Goal: Check status: Check status

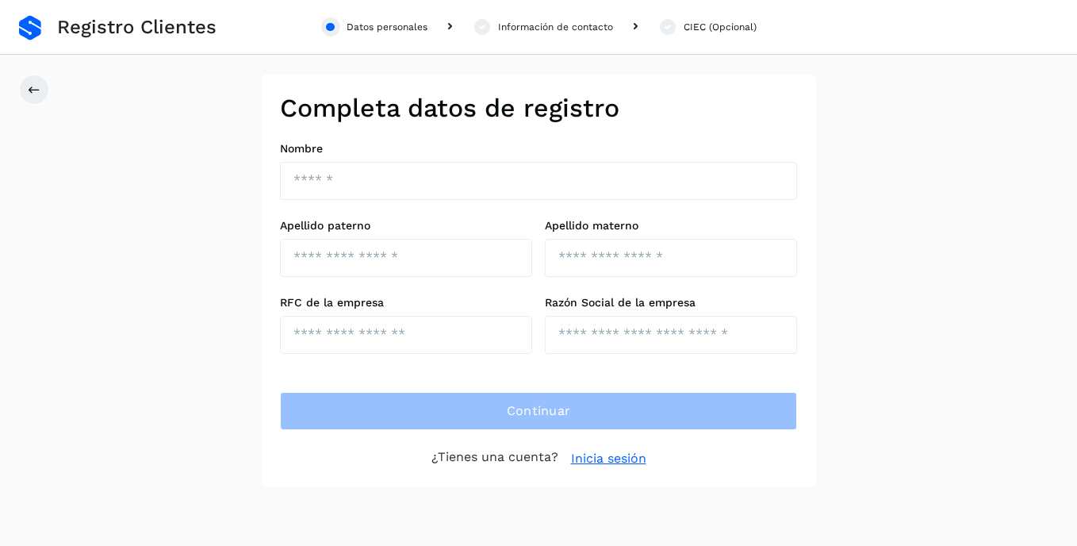
click at [603, 461] on link "Inicia sesión" at bounding box center [608, 458] width 75 height 19
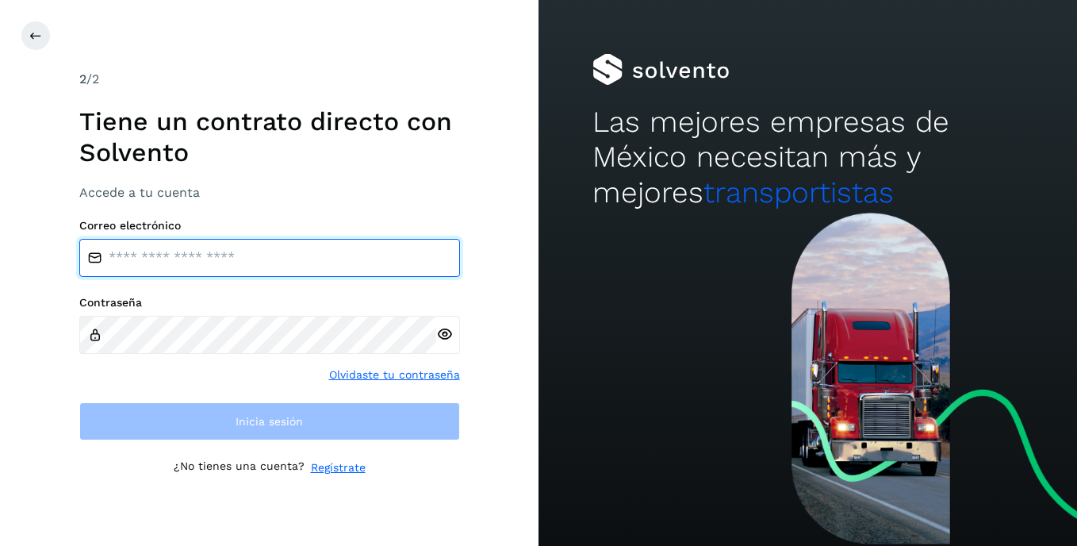
click at [240, 259] on input "email" at bounding box center [269, 258] width 381 height 38
type input "**********"
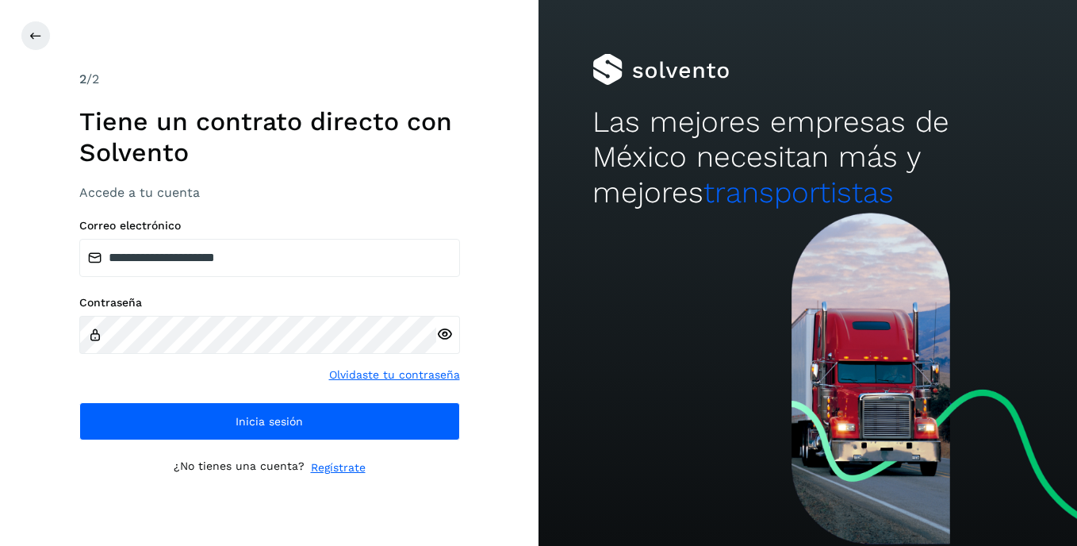
click at [442, 335] on icon at bounding box center [444, 334] width 17 height 17
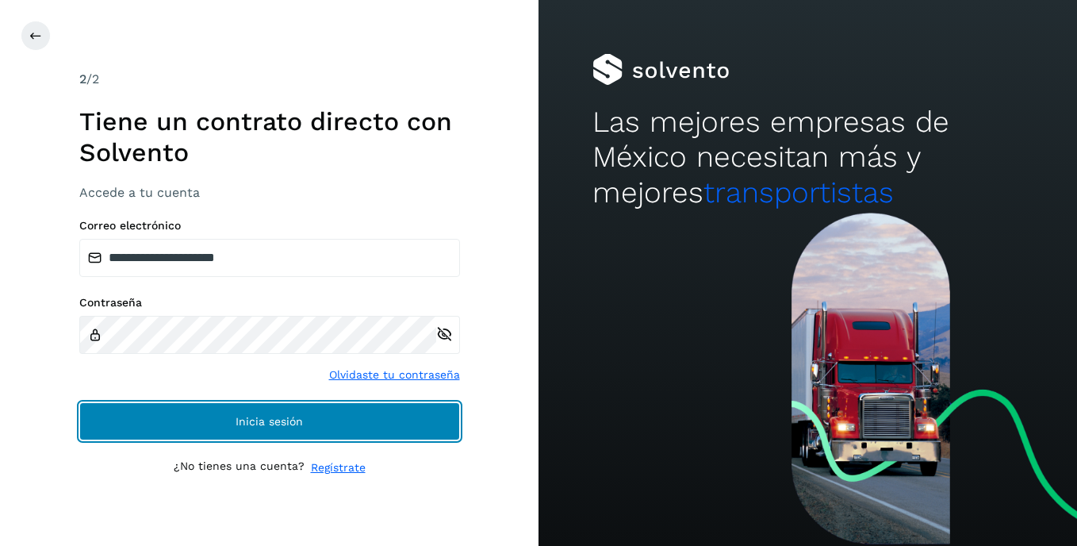
click at [278, 419] on span "Inicia sesión" at bounding box center [268, 420] width 67 height 11
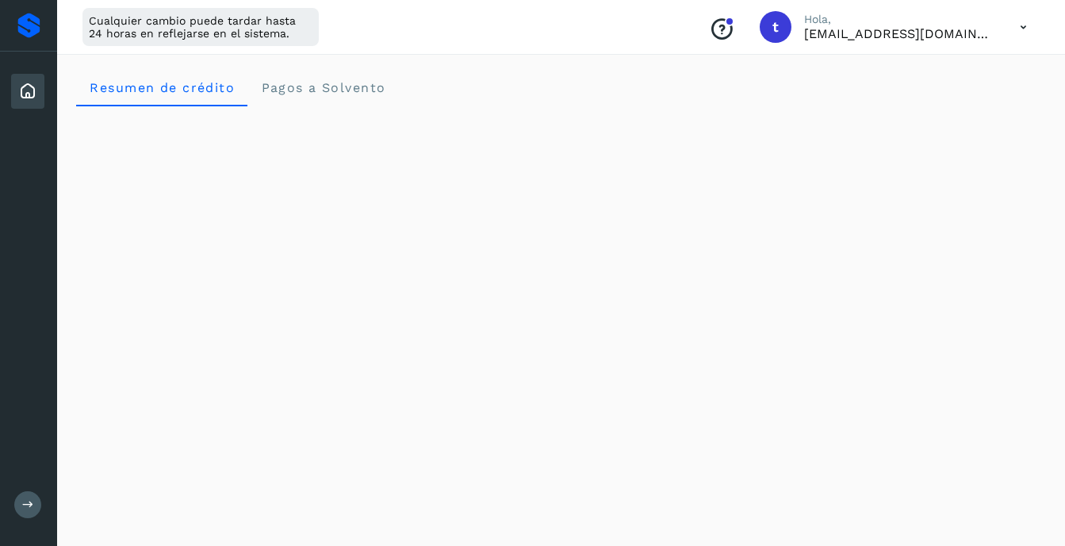
click at [35, 503] on button at bounding box center [27, 504] width 27 height 27
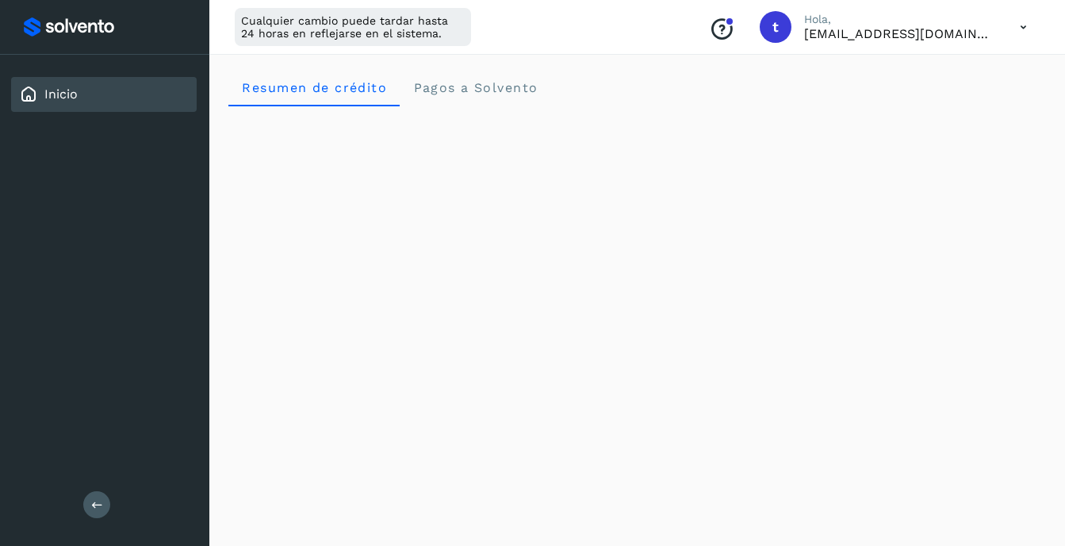
click at [91, 504] on icon at bounding box center [97, 505] width 12 height 12
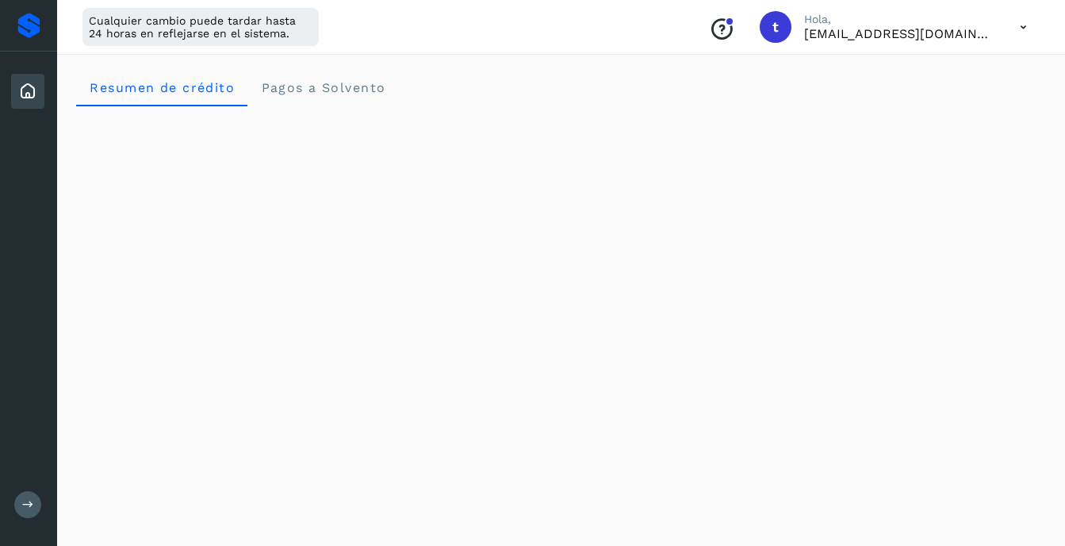
click at [1021, 27] on icon at bounding box center [1023, 27] width 33 height 33
click at [929, 78] on div "Documentación" at bounding box center [944, 71] width 189 height 30
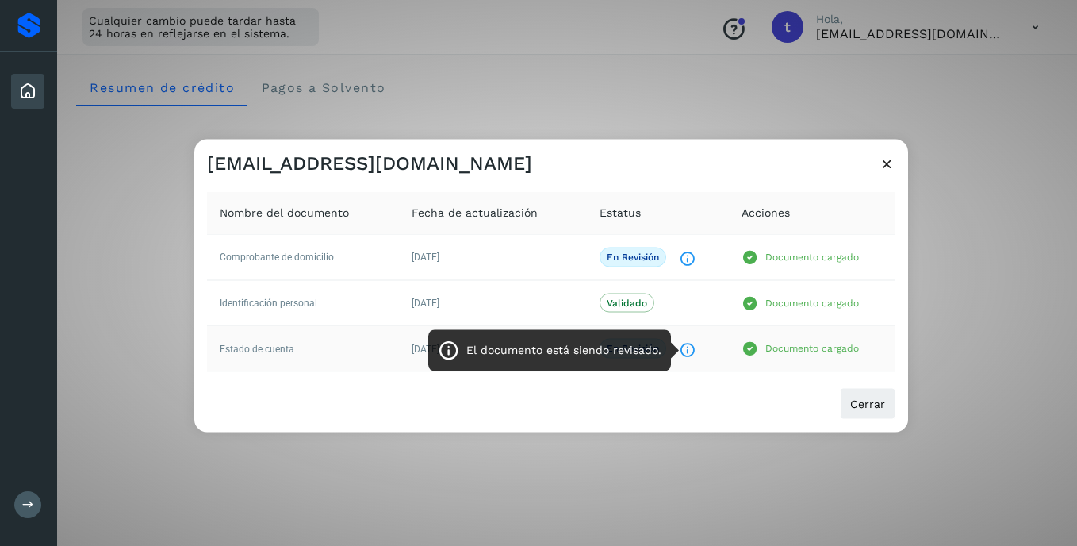
click at [687, 351] on icon "El documento está siendo revisado." at bounding box center [687, 350] width 17 height 17
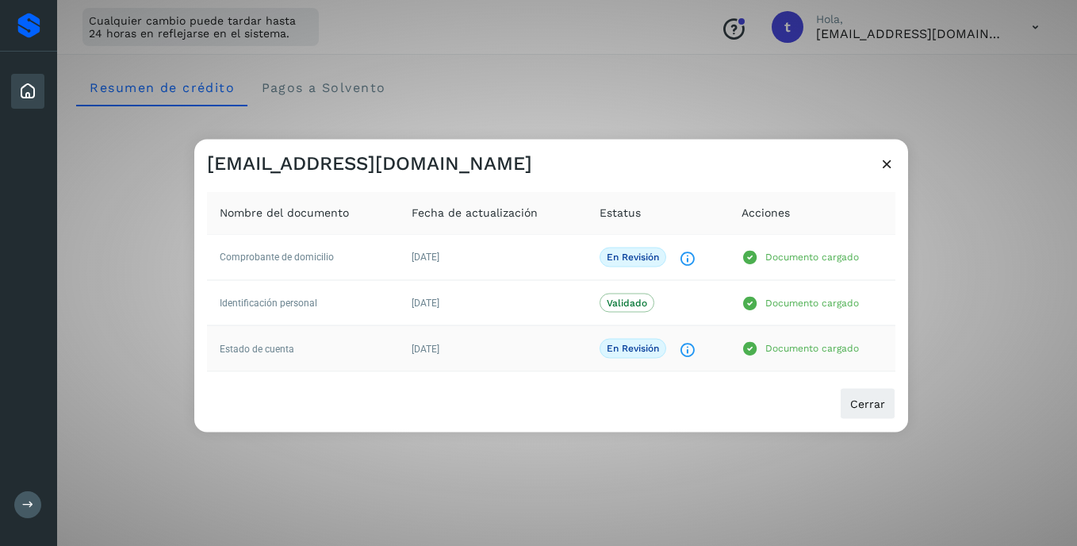
click at [641, 347] on p "En revisión" at bounding box center [633, 348] width 52 height 11
click at [879, 402] on span "Cerrar" at bounding box center [867, 403] width 35 height 11
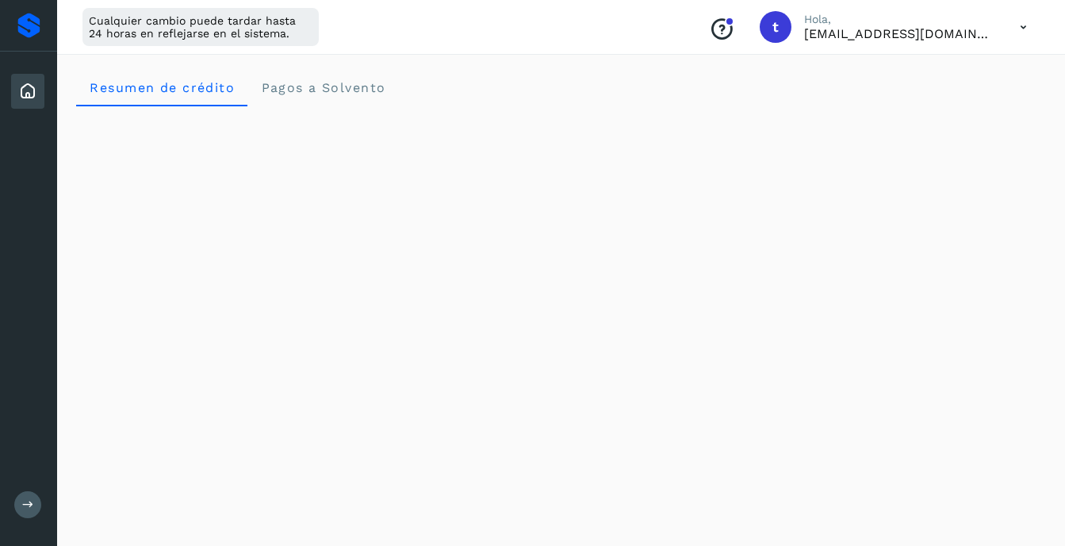
click at [1020, 29] on icon at bounding box center [1023, 27] width 33 height 33
click at [965, 73] on div "Documentación" at bounding box center [944, 71] width 189 height 30
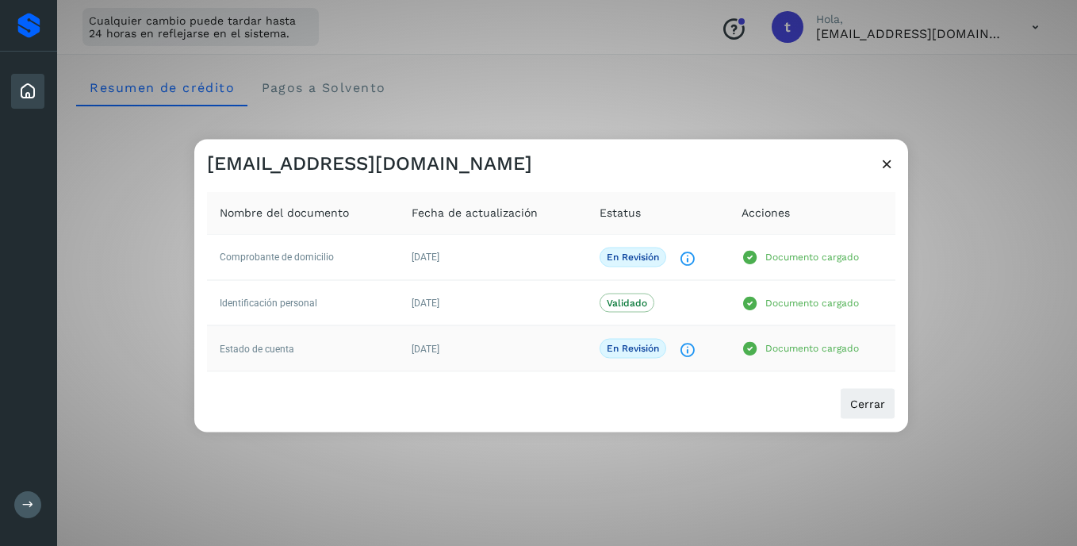
click at [819, 351] on p "Documento cargado" at bounding box center [812, 348] width 94 height 11
drag, startPoint x: 691, startPoint y: 297, endPoint x: 717, endPoint y: 276, distance: 33.3
click at [695, 295] on div "Validado" at bounding box center [657, 302] width 117 height 19
click at [883, 167] on icon at bounding box center [887, 163] width 17 height 17
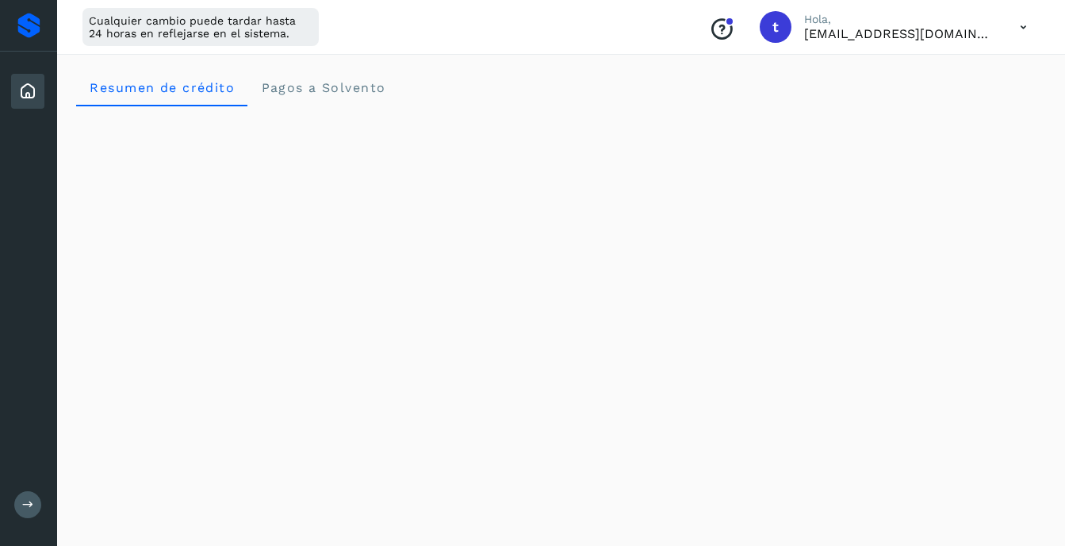
click at [791, 31] on div "t" at bounding box center [776, 27] width 32 height 32
drag, startPoint x: 798, startPoint y: 31, endPoint x: 961, endPoint y: 36, distance: 162.6
click at [961, 36] on p "transnarmx@hotmail.com" at bounding box center [899, 33] width 190 height 15
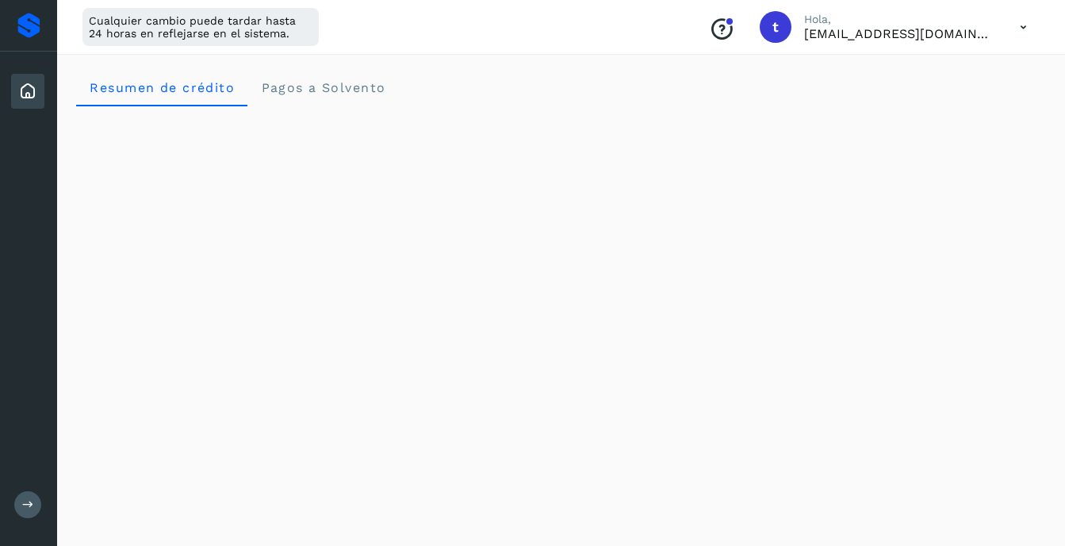
click at [779, 27] on span "t" at bounding box center [775, 27] width 6 height 0
drag, startPoint x: 802, startPoint y: 34, endPoint x: 745, endPoint y: 30, distance: 57.2
click at [734, 30] on icon "Conoce nuestros beneficios" at bounding box center [721, 29] width 25 height 25
